Goal: Information Seeking & Learning: Understand process/instructions

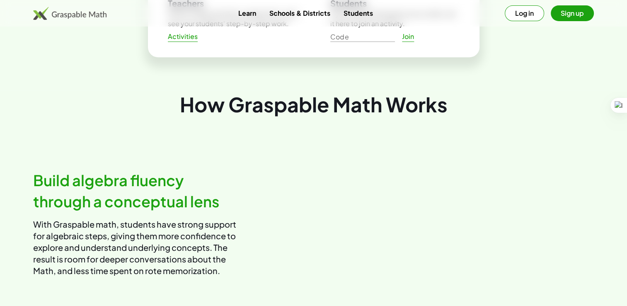
scroll to position [267, 0]
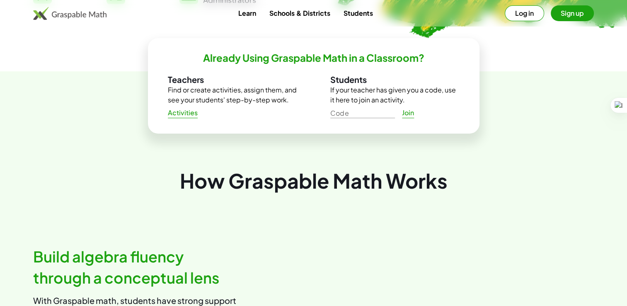
click at [194, 115] on span "Activities" at bounding box center [183, 113] width 30 height 9
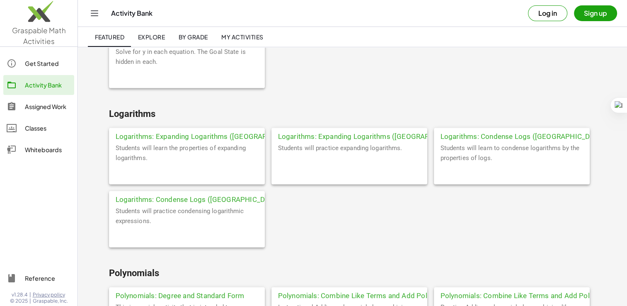
scroll to position [1816, 0]
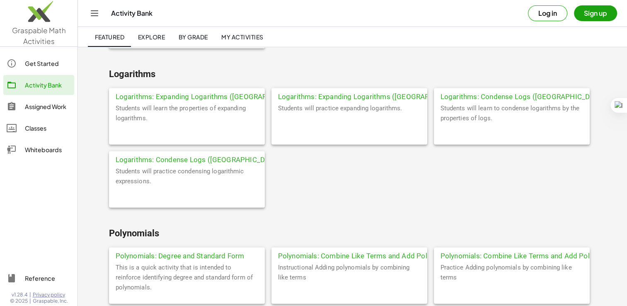
click at [231, 94] on div "Logarithms: Expanding Logarithms (IA)" at bounding box center [187, 95] width 156 height 15
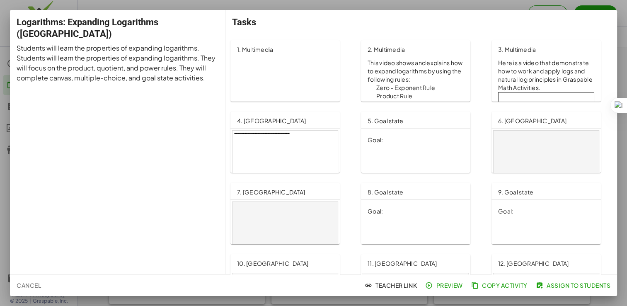
click at [458, 287] on div at bounding box center [313, 153] width 627 height 306
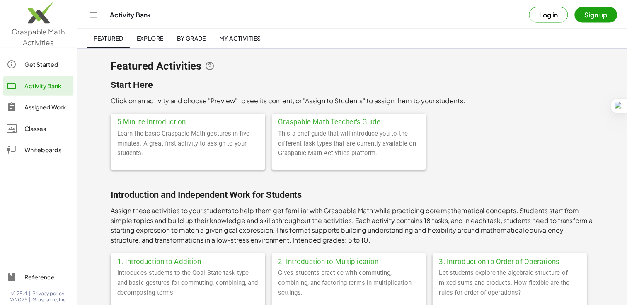
scroll to position [1816, 0]
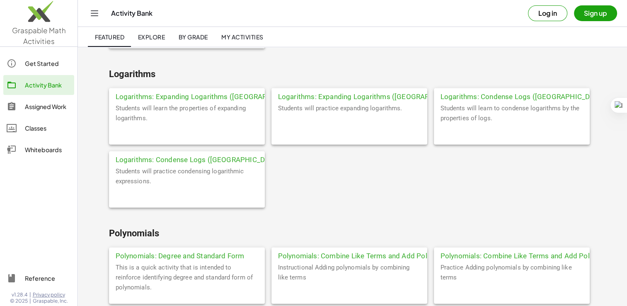
click at [214, 96] on div "Logarithms: Expanding Logarithms (IA)" at bounding box center [187, 95] width 156 height 15
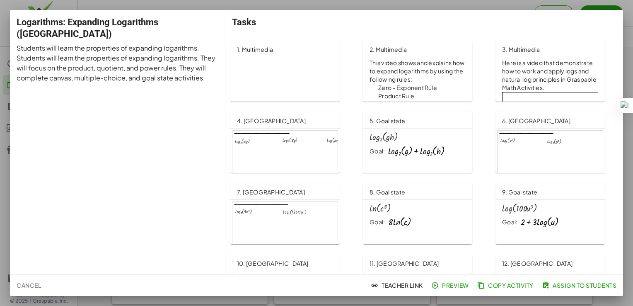
click at [296, 84] on p "Expanding Logarithms" at bounding box center [306, 137] width 139 height 157
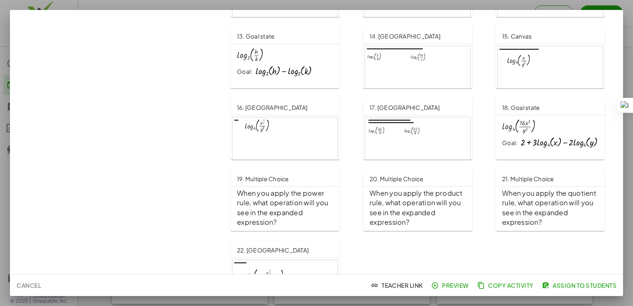
scroll to position [331, 0]
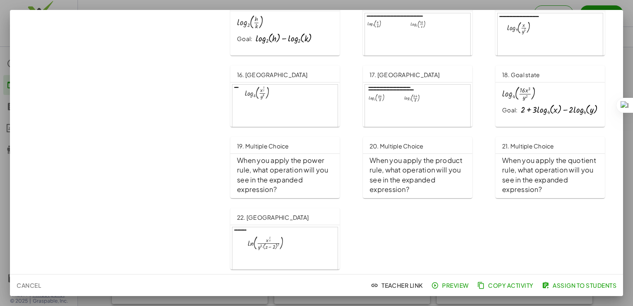
click at [304, 243] on div at bounding box center [284, 257] width 105 height 60
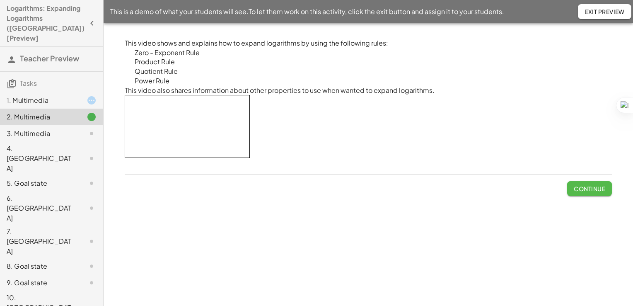
click at [573, 192] on button "Continue" at bounding box center [589, 188] width 45 height 15
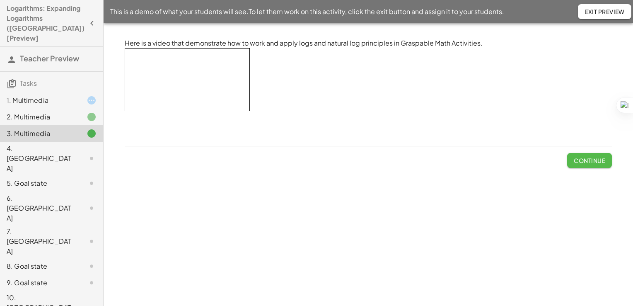
click at [584, 162] on span "Continue" at bounding box center [589, 160] width 31 height 7
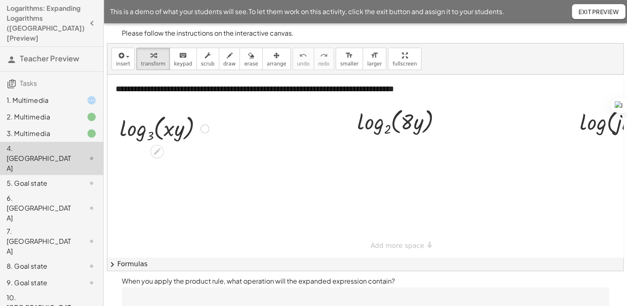
click at [205, 128] on div at bounding box center [204, 128] width 9 height 9
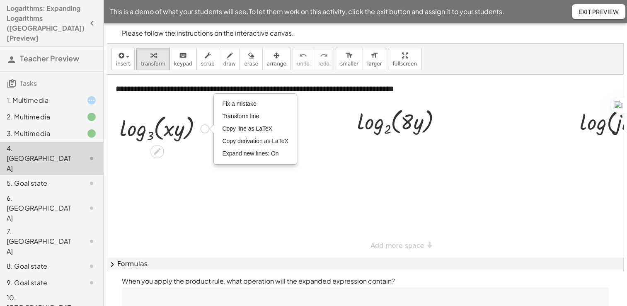
drag, startPoint x: 200, startPoint y: 145, endPoint x: 205, endPoint y: 128, distance: 17.7
click at [157, 129] on div "log 3 ( , · x · y ) Fix a mistake Transform line Copy line as LaTeX Copy deriva…" at bounding box center [157, 129] width 0 height 0
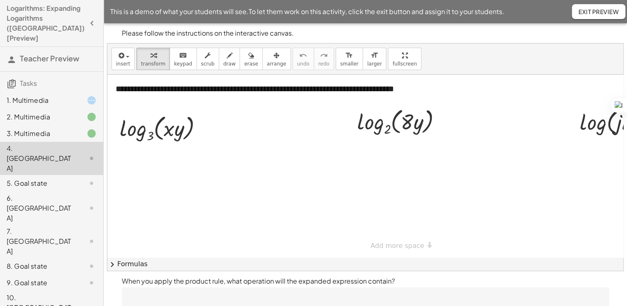
click at [219, 172] on div at bounding box center [394, 166] width 575 height 183
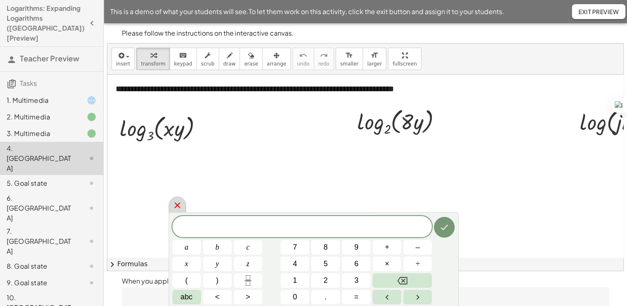
click at [172, 202] on icon at bounding box center [177, 205] width 10 height 10
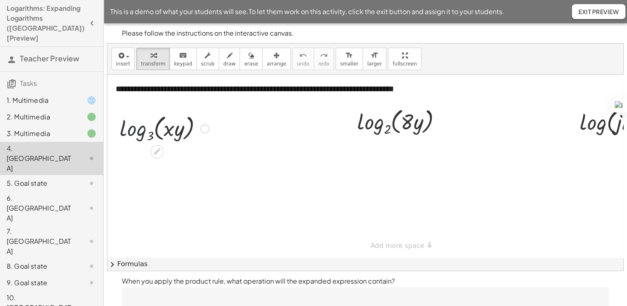
drag, startPoint x: 134, startPoint y: 129, endPoint x: 137, endPoint y: 140, distance: 11.2
click at [137, 140] on div at bounding box center [164, 128] width 97 height 32
drag, startPoint x: 179, startPoint y: 126, endPoint x: 222, endPoint y: 131, distance: 43.4
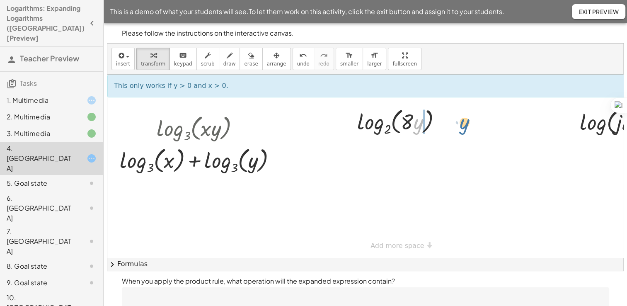
drag, startPoint x: 416, startPoint y: 125, endPoint x: 471, endPoint y: 117, distance: 54.9
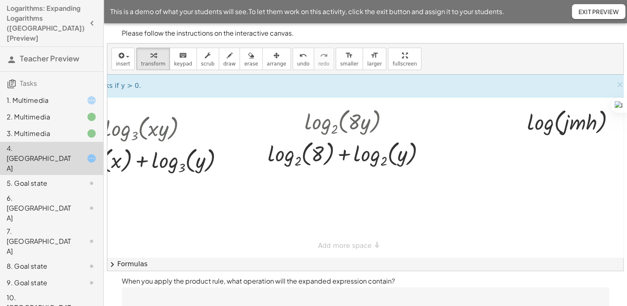
scroll to position [0, 65]
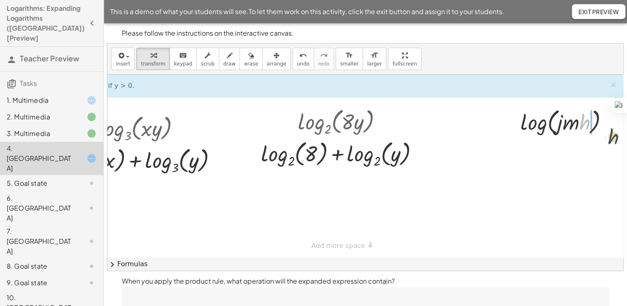
drag, startPoint x: 577, startPoint y: 122, endPoint x: 610, endPoint y: 138, distance: 36.5
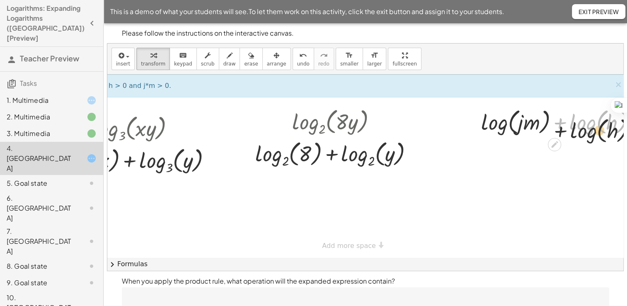
click at [568, 145] on div "**********" at bounding box center [346, 166] width 608 height 183
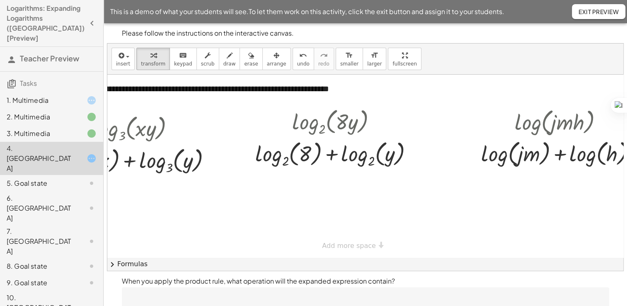
scroll to position [0, 99]
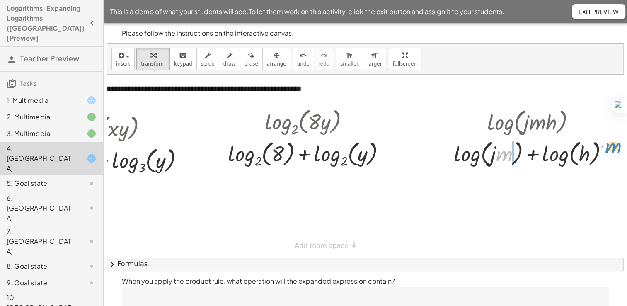
drag, startPoint x: 497, startPoint y: 158, endPoint x: 606, endPoint y: 152, distance: 108.3
click at [606, 152] on div at bounding box center [533, 152] width 169 height 31
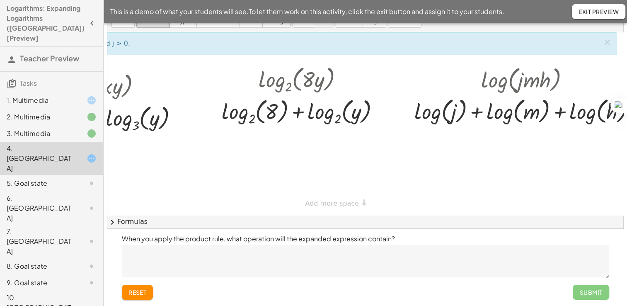
scroll to position [0, 132]
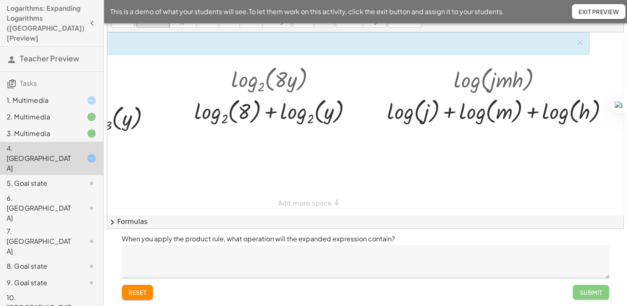
drag, startPoint x: 485, startPoint y: 198, endPoint x: 374, endPoint y: 198, distance: 110.6
click at [374, 198] on div at bounding box center [302, 123] width 642 height 183
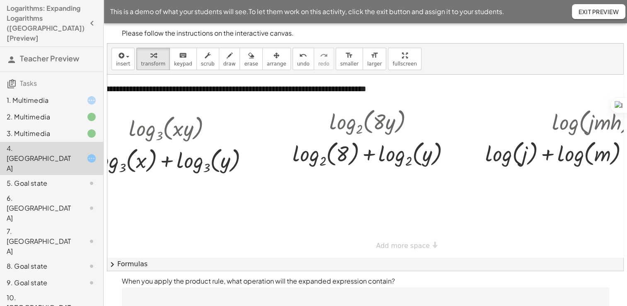
scroll to position [0, 27]
drag, startPoint x: 225, startPoint y: 161, endPoint x: 242, endPoint y: 175, distance: 22.4
click at [242, 175] on div at bounding box center [174, 160] width 171 height 32
drag, startPoint x: 206, startPoint y: 167, endPoint x: 160, endPoint y: 212, distance: 64.2
click at [160, 212] on div "**********" at bounding box center [401, 166] width 642 height 183
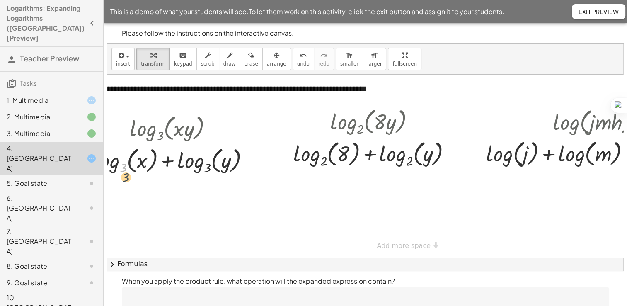
drag, startPoint x: 126, startPoint y: 169, endPoint x: 134, endPoint y: 194, distance: 26.7
click at [134, 194] on div "**********" at bounding box center [401, 166] width 642 height 183
click at [47, 225] on div "5. Goal state" at bounding box center [51, 241] width 103 height 33
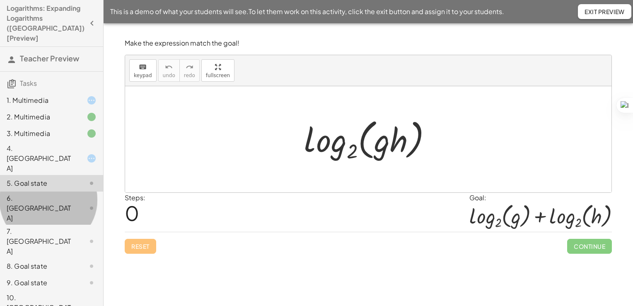
click at [29, 193] on div "6. [GEOGRAPHIC_DATA]" at bounding box center [40, 208] width 67 height 30
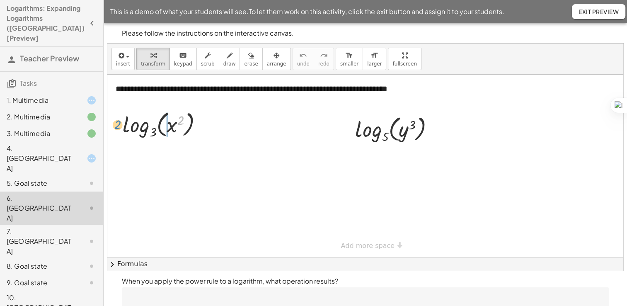
drag, startPoint x: 181, startPoint y: 118, endPoint x: 114, endPoint y: 123, distance: 66.4
click at [114, 123] on div "2 log 3 ( , x 2 )" at bounding box center [162, 124] width 105 height 36
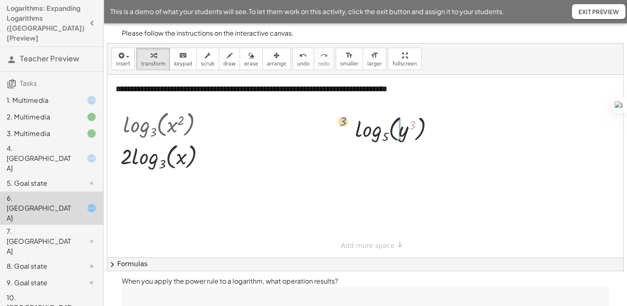
drag, startPoint x: 413, startPoint y: 124, endPoint x: 335, endPoint y: 117, distance: 78.6
click at [343, 122] on div "3 log 5 ( , y 3 )" at bounding box center [395, 129] width 104 height 36
click at [44, 274] on div "7. [GEOGRAPHIC_DATA]" at bounding box center [51, 282] width 103 height 17
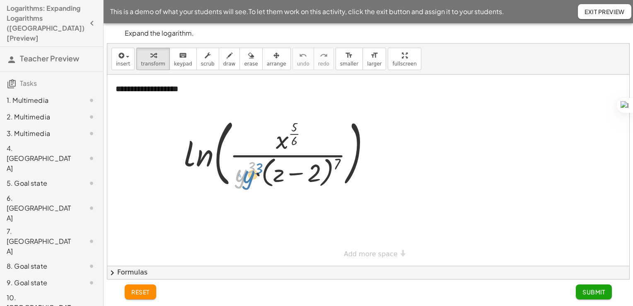
drag, startPoint x: 235, startPoint y: 169, endPoint x: 240, endPoint y: 170, distance: 5.1
click at [240, 170] on div at bounding box center [280, 151] width 201 height 77
drag, startPoint x: 303, startPoint y: 167, endPoint x: 436, endPoint y: 171, distance: 132.6
click at [436, 171] on div "**********" at bounding box center [368, 170] width 522 height 191
drag, startPoint x: 294, startPoint y: 126, endPoint x: 255, endPoint y: 130, distance: 38.8
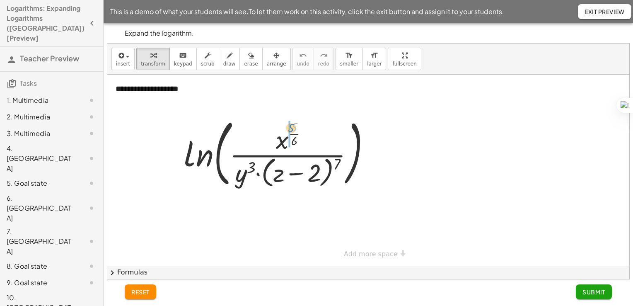
click at [255, 130] on div at bounding box center [280, 151] width 201 height 77
drag, startPoint x: 289, startPoint y: 137, endPoint x: 312, endPoint y: 135, distance: 23.3
click at [312, 135] on div at bounding box center [280, 151] width 201 height 81
drag, startPoint x: 337, startPoint y: 162, endPoint x: 162, endPoint y: 138, distance: 176.3
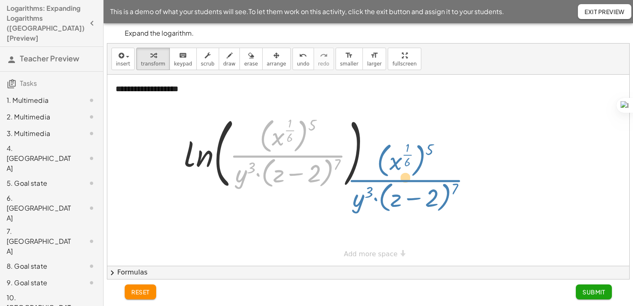
drag, startPoint x: 256, startPoint y: 155, endPoint x: 379, endPoint y: 165, distance: 123.0
click at [379, 165] on div at bounding box center [280, 151] width 201 height 81
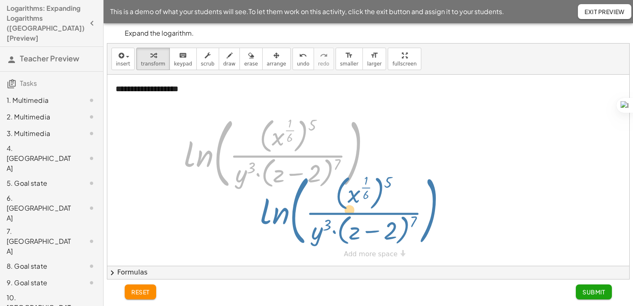
drag, startPoint x: 227, startPoint y: 163, endPoint x: 247, endPoint y: 177, distance: 24.4
click at [247, 177] on div at bounding box center [280, 151] width 201 height 81
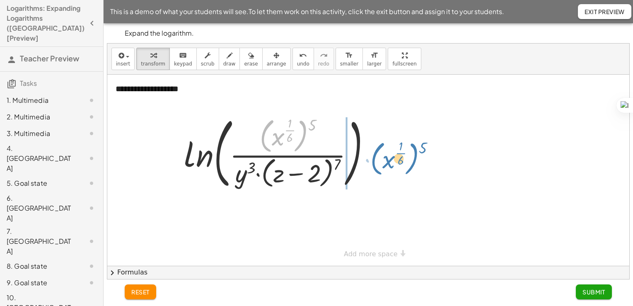
drag, startPoint x: 263, startPoint y: 135, endPoint x: 379, endPoint y: 159, distance: 118.0
click at [379, 159] on div at bounding box center [280, 151] width 201 height 81
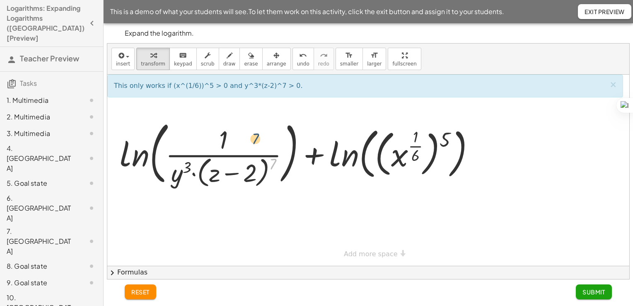
drag, startPoint x: 275, startPoint y: 162, endPoint x: 254, endPoint y: 135, distance: 33.9
click at [254, 135] on div at bounding box center [301, 152] width 370 height 72
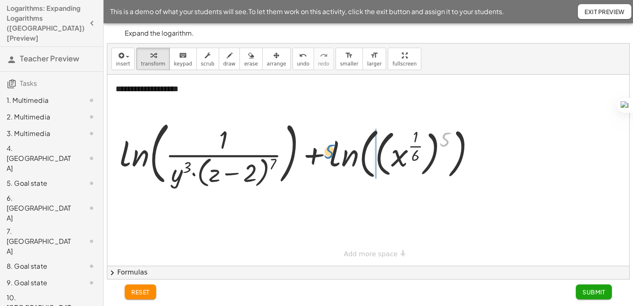
drag, startPoint x: 443, startPoint y: 133, endPoint x: 325, endPoint y: 147, distance: 119.3
click at [325, 147] on div at bounding box center [301, 152] width 370 height 72
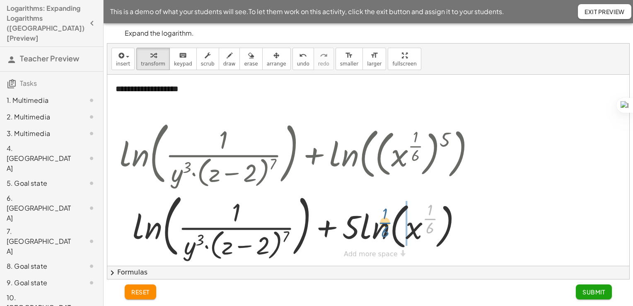
drag, startPoint x: 435, startPoint y: 214, endPoint x: 370, endPoint y: 213, distance: 65.0
click at [370, 215] on div at bounding box center [301, 224] width 370 height 72
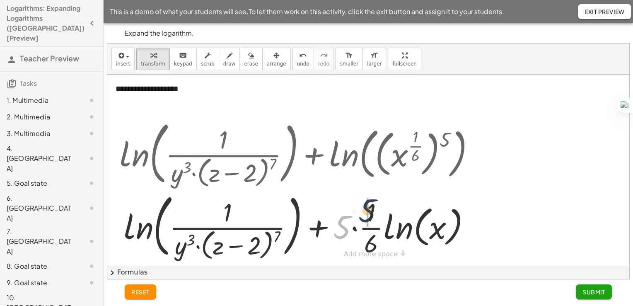
drag, startPoint x: 346, startPoint y: 229, endPoint x: 373, endPoint y: 212, distance: 32.3
click at [373, 212] on div at bounding box center [301, 224] width 370 height 72
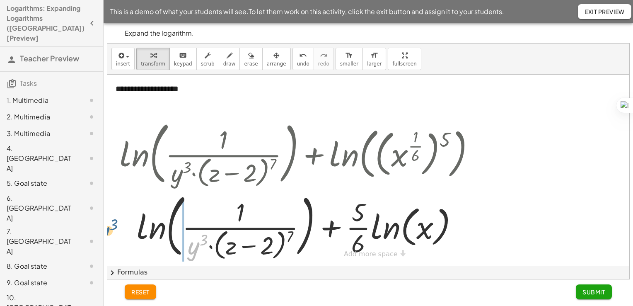
drag, startPoint x: 192, startPoint y: 243, endPoint x: 99, endPoint y: 225, distance: 94.4
click at [99, 225] on main "Logarithms: Expanding Logarithms (IA) [Preview] Teacher Preview Tasks 1. Multim…" at bounding box center [316, 153] width 633 height 306
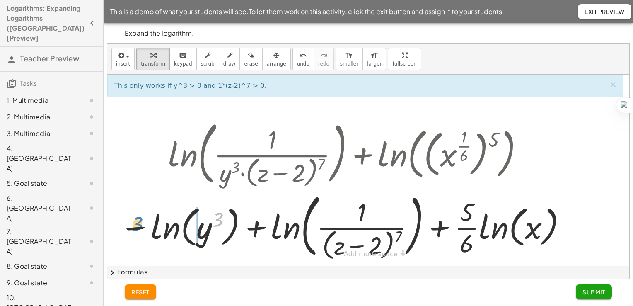
drag, startPoint x: 221, startPoint y: 216, endPoint x: 150, endPoint y: 224, distance: 72.1
click at [150, 224] on div at bounding box center [344, 224] width 456 height 72
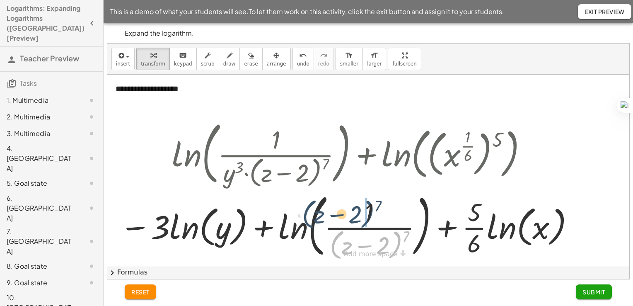
drag, startPoint x: 396, startPoint y: 237, endPoint x: 383, endPoint y: 205, distance: 34.9
click at [371, 205] on div at bounding box center [348, 224] width 464 height 72
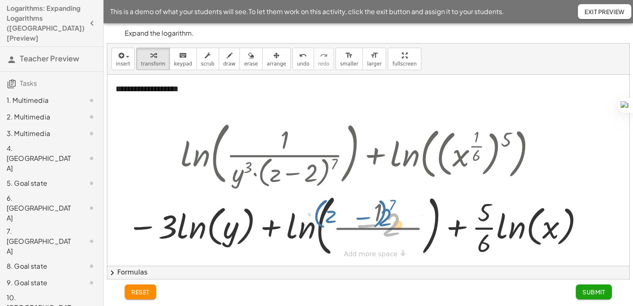
click at [383, 205] on div at bounding box center [356, 225] width 488 height 64
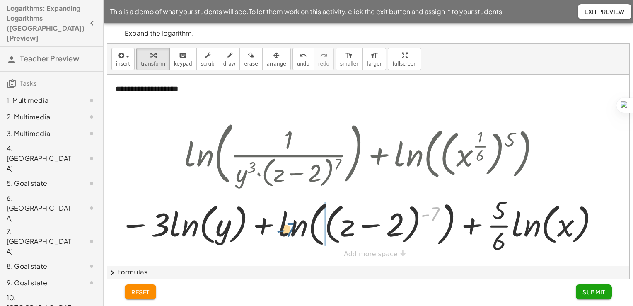
drag, startPoint x: 435, startPoint y: 211, endPoint x: 279, endPoint y: 231, distance: 157.0
click at [279, 231] on div at bounding box center [360, 225] width 488 height 64
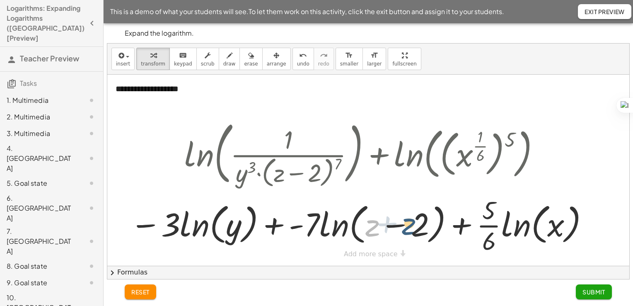
drag, startPoint x: 373, startPoint y: 226, endPoint x: 419, endPoint y: 223, distance: 46.0
click at [419, 223] on div at bounding box center [360, 225] width 468 height 64
drag, startPoint x: 419, startPoint y: 222, endPoint x: 398, endPoint y: 226, distance: 21.6
click at [398, 226] on div at bounding box center [360, 225] width 468 height 64
drag, startPoint x: 397, startPoint y: 223, endPoint x: 397, endPoint y: 234, distance: 10.8
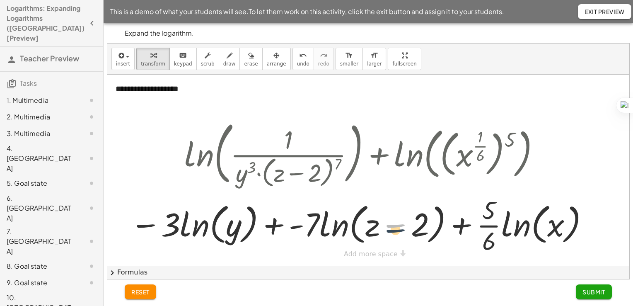
click at [397, 234] on div at bounding box center [360, 225] width 468 height 64
drag, startPoint x: 298, startPoint y: 227, endPoint x: 258, endPoint y: 223, distance: 40.3
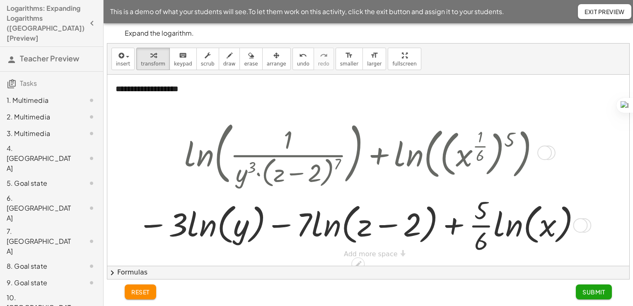
click at [586, 225] on div at bounding box center [580, 225] width 14 height 14
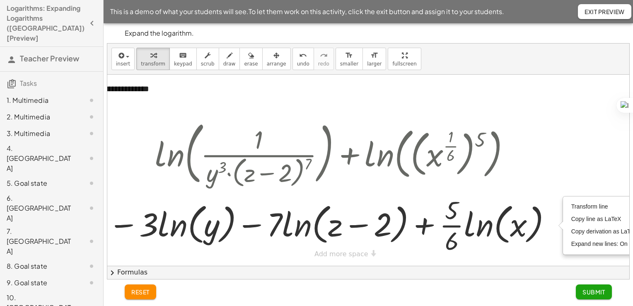
scroll to position [0, 31]
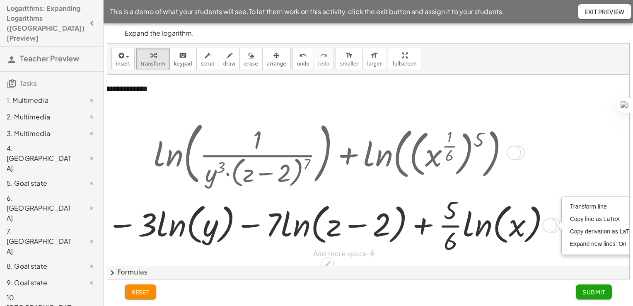
click at [557, 154] on div "ln ( , · x ( · 5 · 6 ) · y 3 · ( + z − 2 ) 7 ) ln ( , · ( x ( · 1 · 6 ) ) 5 · y…" at bounding box center [331, 185] width 475 height 145
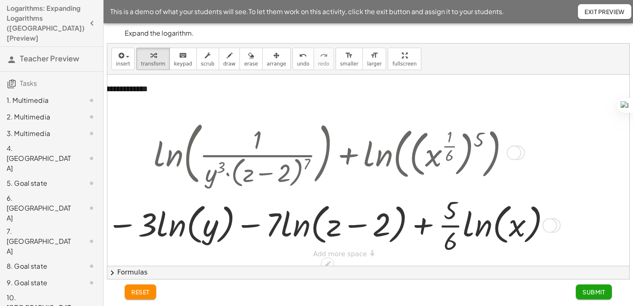
scroll to position [0, 0]
